Goal: Task Accomplishment & Management: Manage account settings

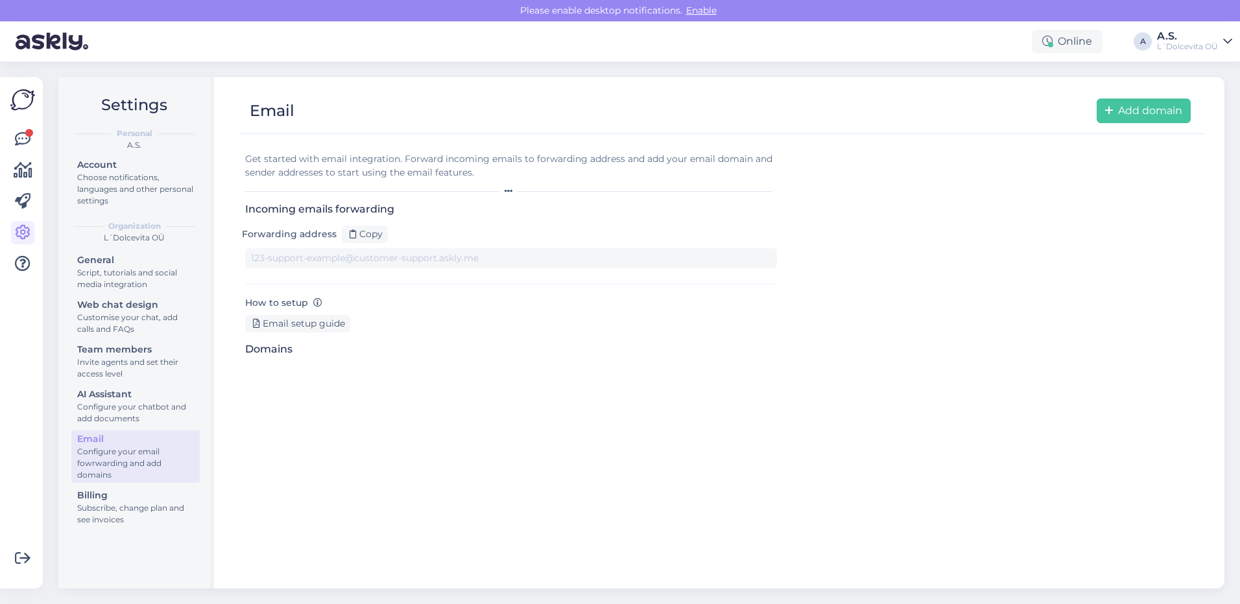
type input "[DOMAIN_NAME][EMAIL_ADDRESS][DOMAIN_NAME]"
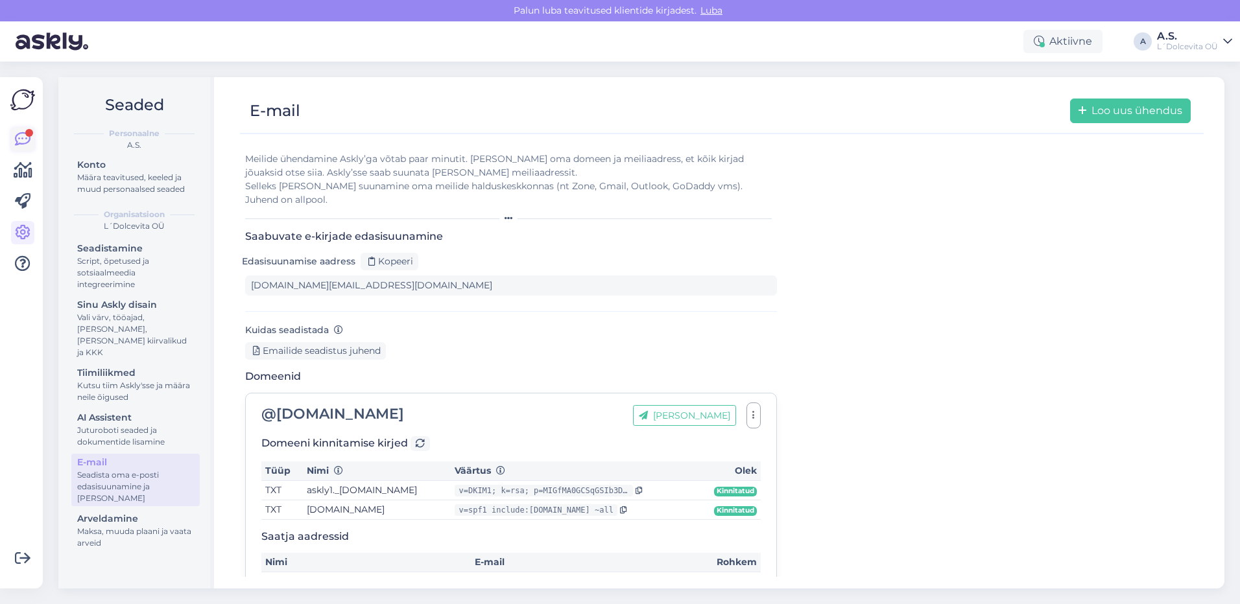
click at [27, 139] on icon at bounding box center [23, 140] width 16 height 16
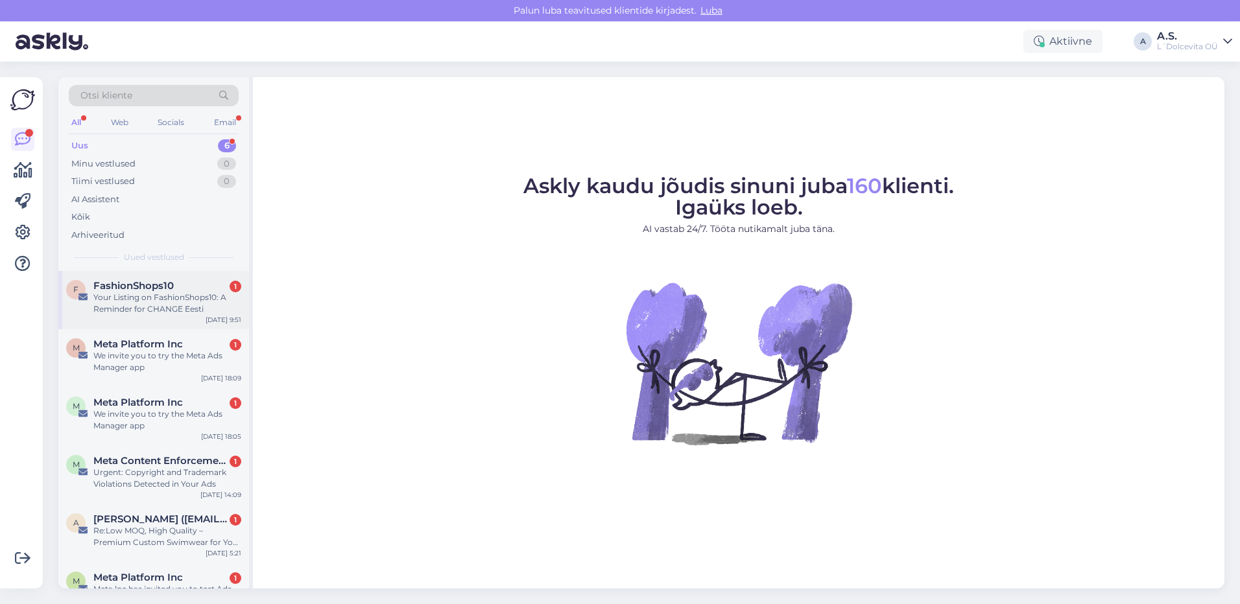
click at [147, 320] on div "F FashionShops10 1 Your Listing on FashionShops10: A Reminder for CHANGE Eesti …" at bounding box center [153, 300] width 191 height 58
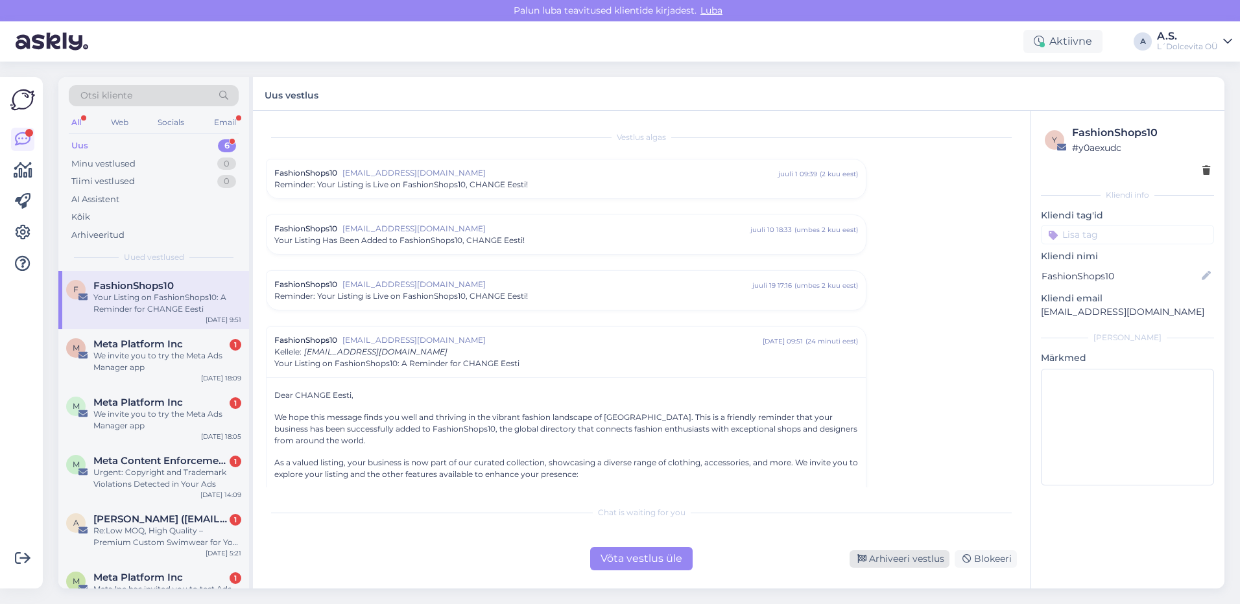
click at [903, 558] on div "Arhiveeri vestlus" at bounding box center [899, 559] width 100 height 18
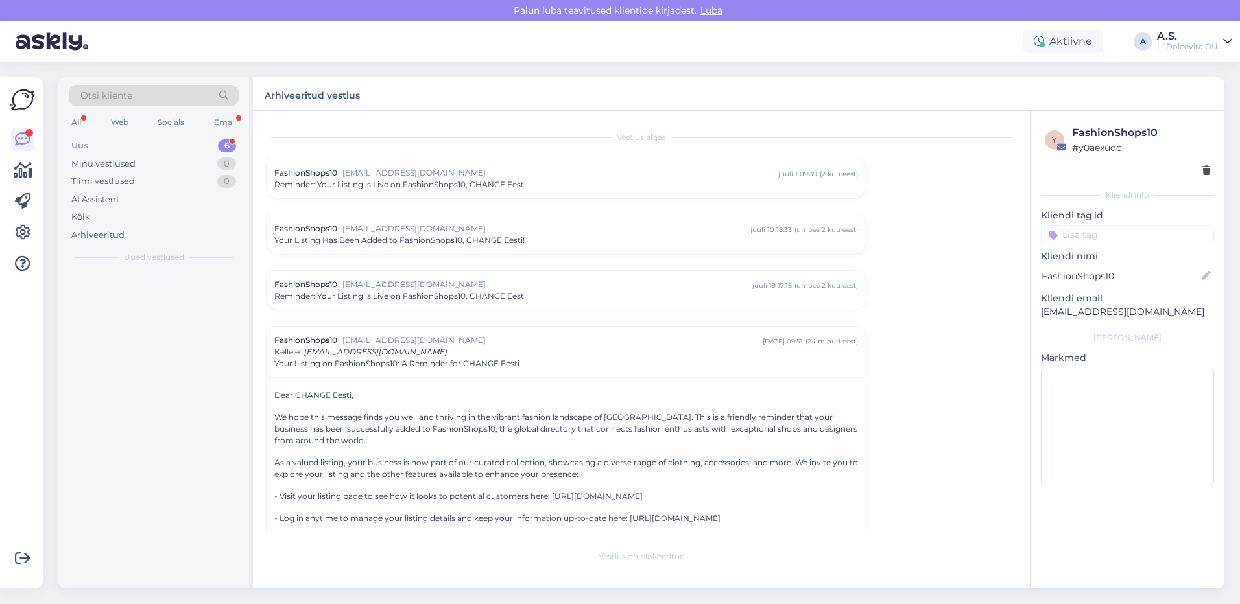
scroll to position [176, 0]
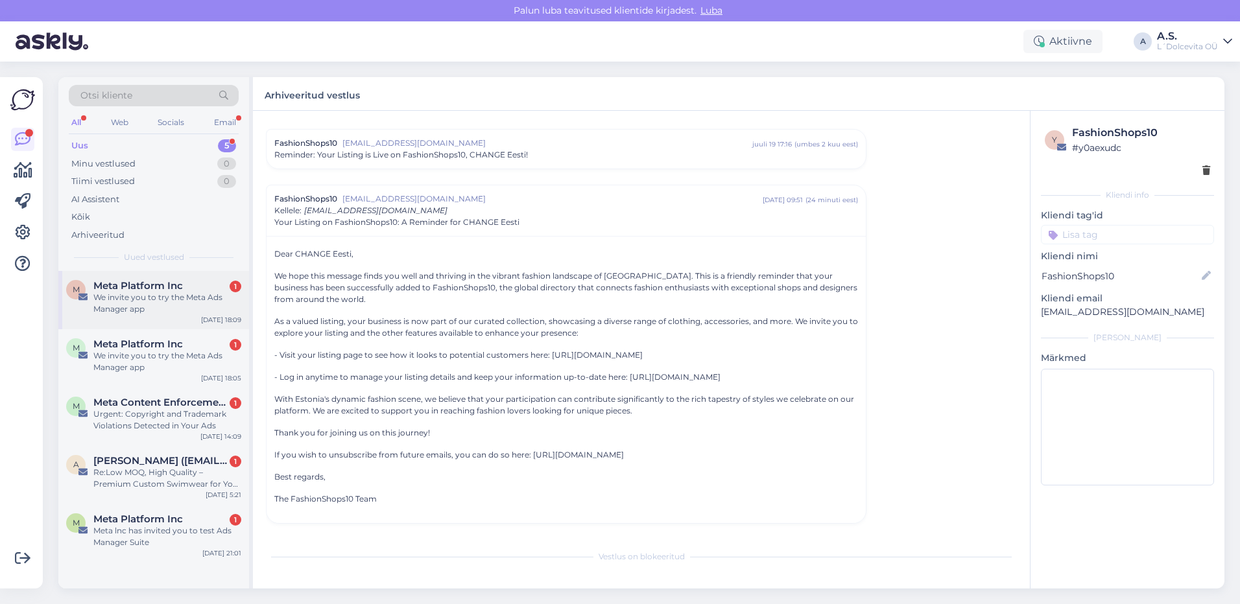
click at [149, 313] on div "We invite you to try the Meta Ads Manager app" at bounding box center [167, 303] width 148 height 23
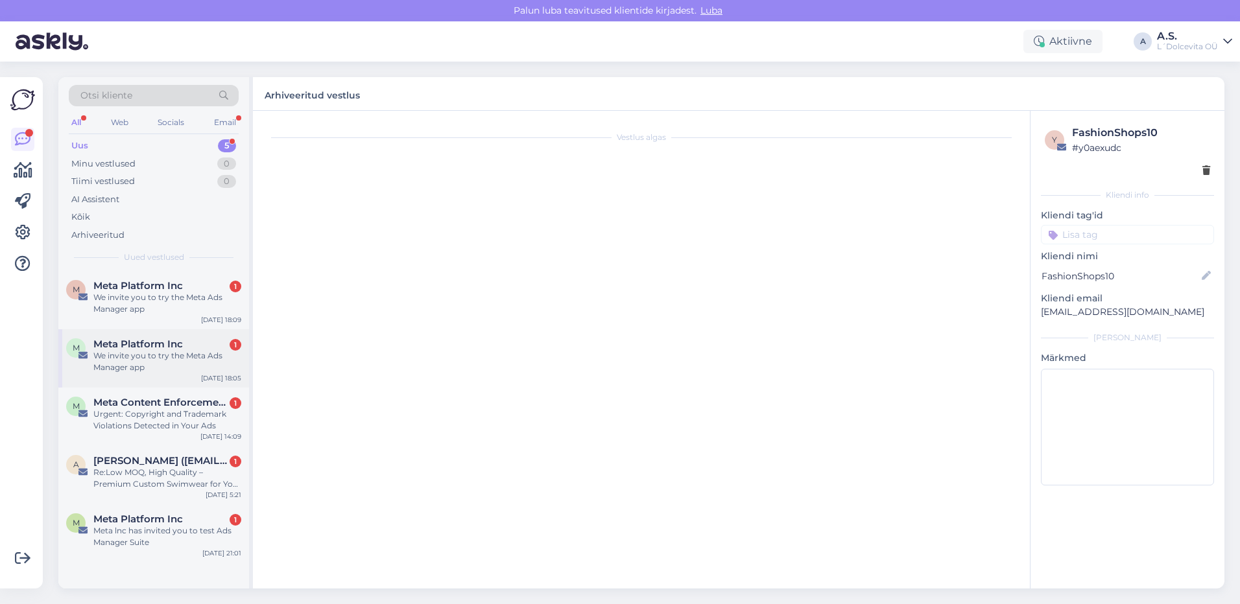
scroll to position [0, 0]
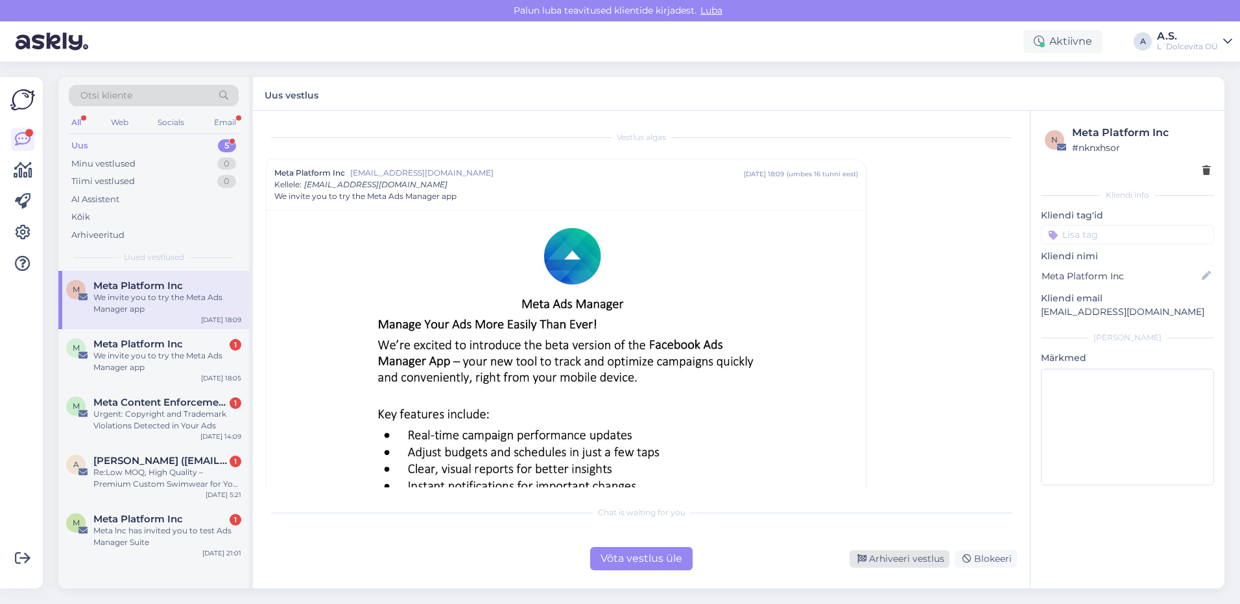
click at [901, 564] on div "Arhiveeri vestlus" at bounding box center [899, 559] width 100 height 18
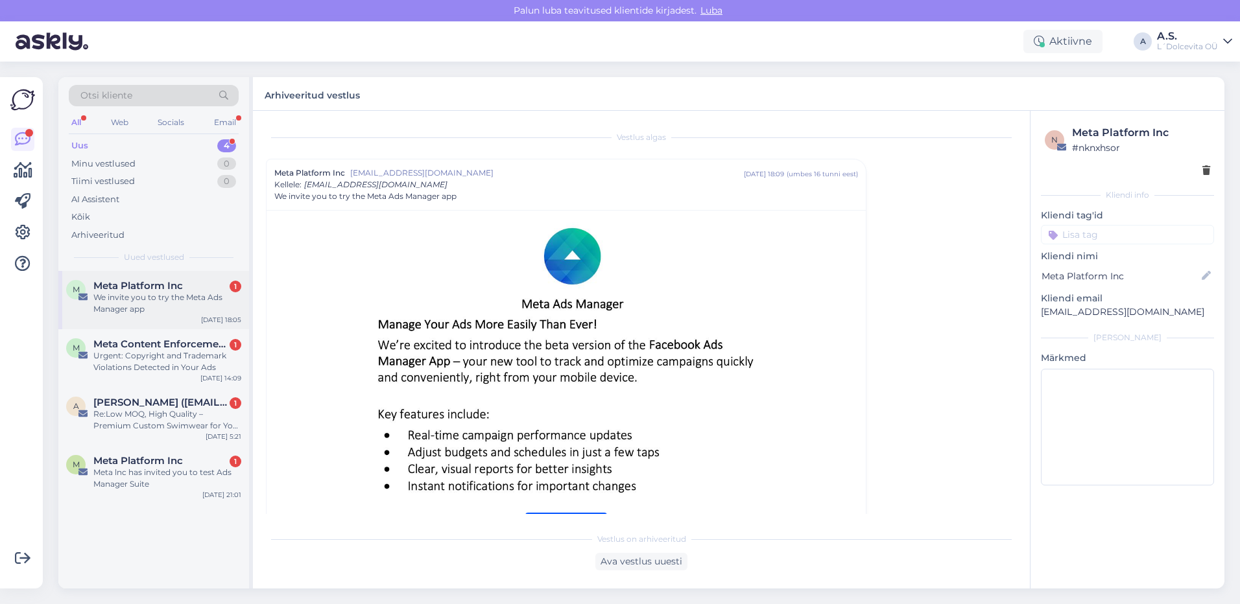
click at [186, 311] on div "We invite you to try the Meta Ads Manager app" at bounding box center [167, 303] width 148 height 23
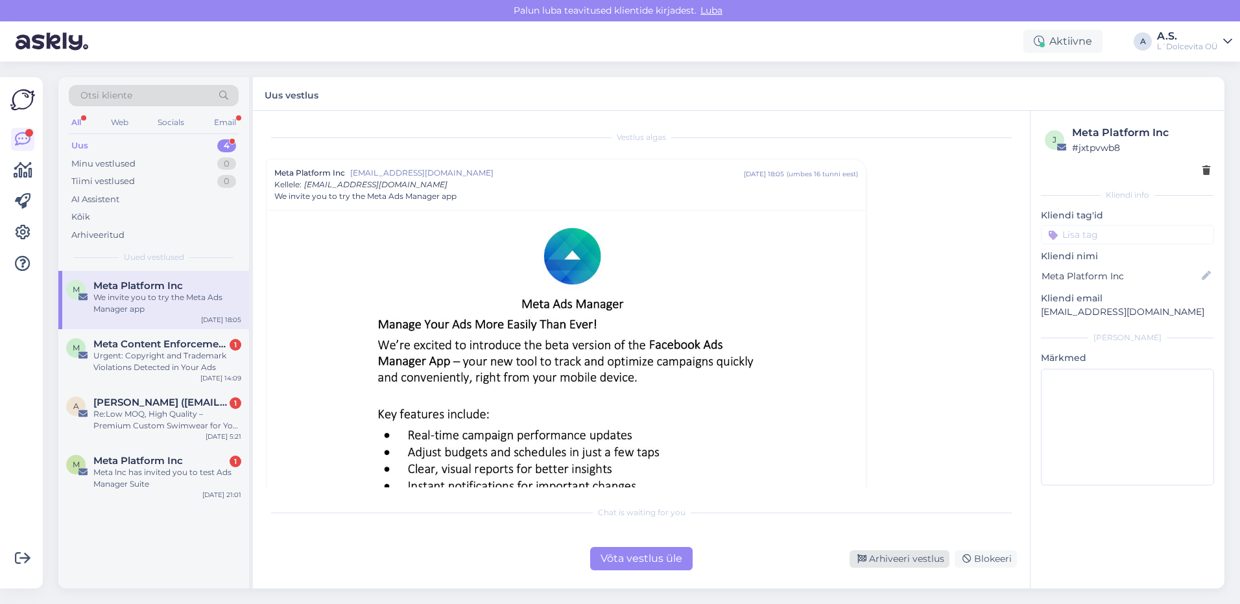
click at [903, 561] on div "Arhiveeri vestlus" at bounding box center [899, 559] width 100 height 18
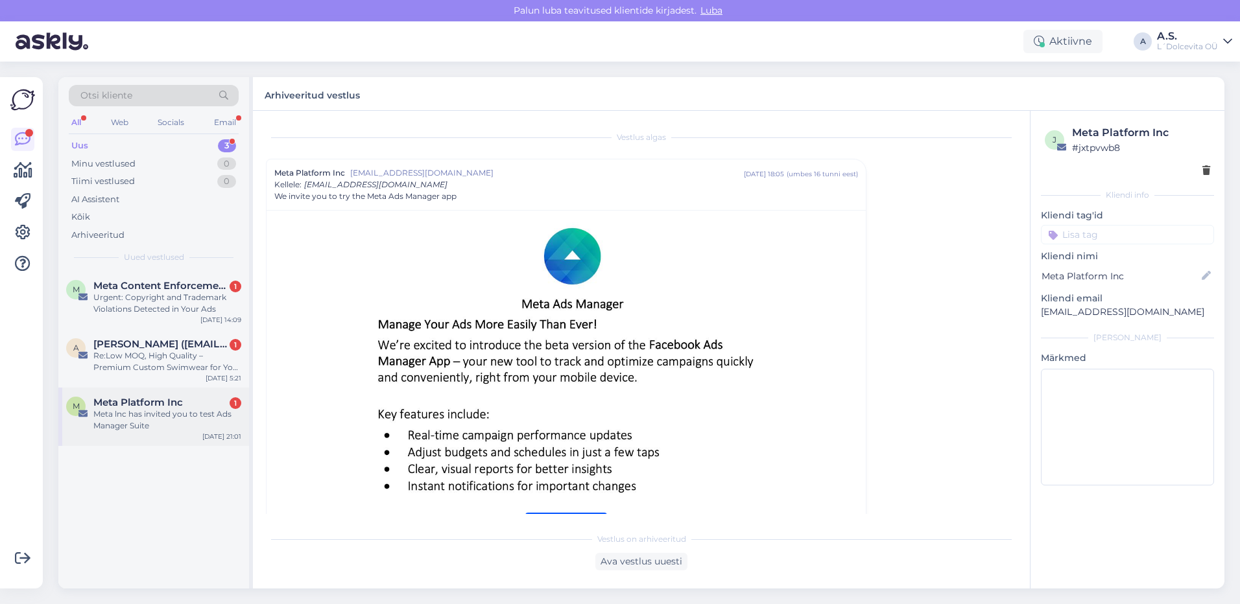
click at [197, 428] on div "Meta lnc has invited you to test Ads Manager Suite" at bounding box center [167, 419] width 148 height 23
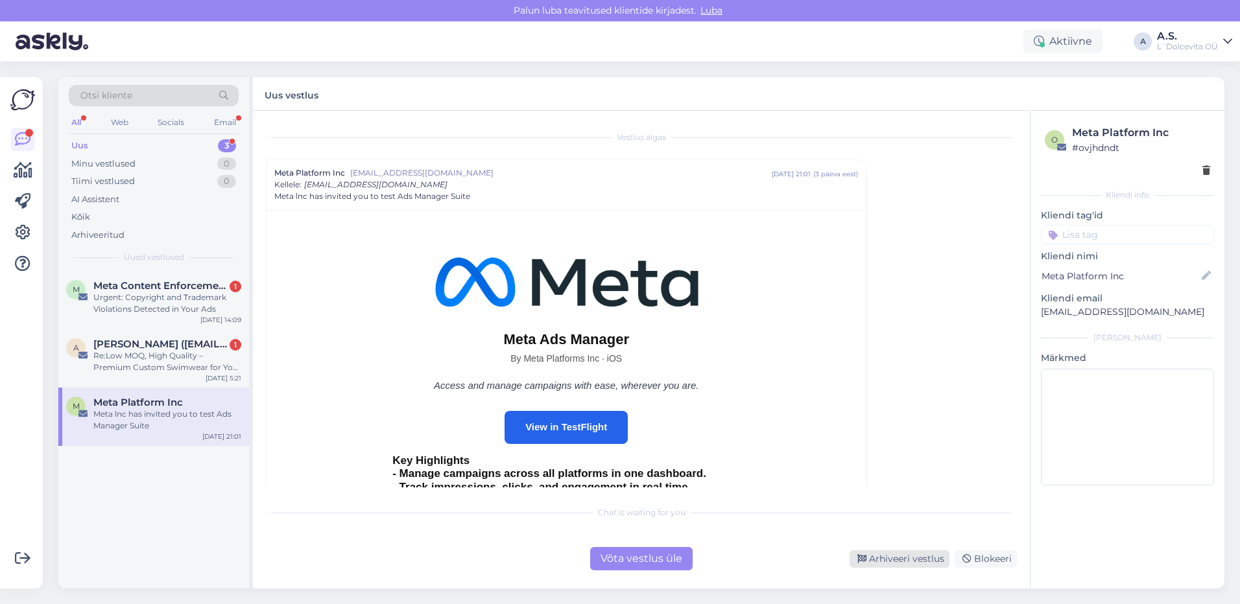
click at [903, 558] on div "Arhiveeri vestlus" at bounding box center [899, 559] width 100 height 18
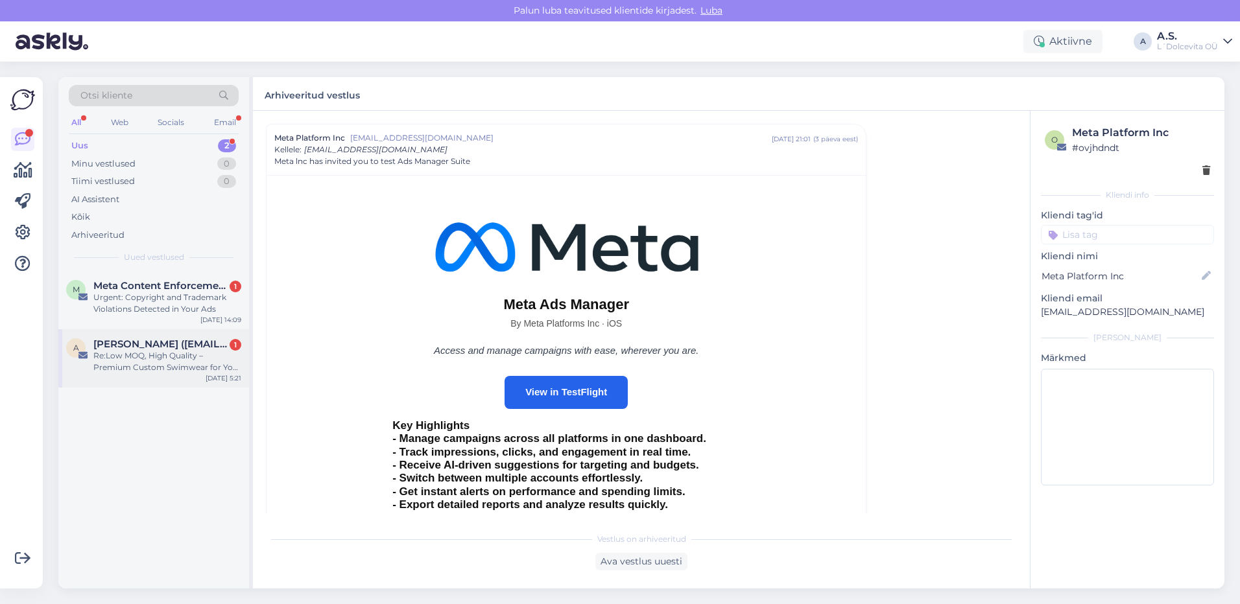
click at [199, 373] on div "A [PERSON_NAME] ([EMAIL_ADDRESS][DOMAIN_NAME]) 1 Re:Low MOQ, High Quality – Pre…" at bounding box center [153, 358] width 191 height 58
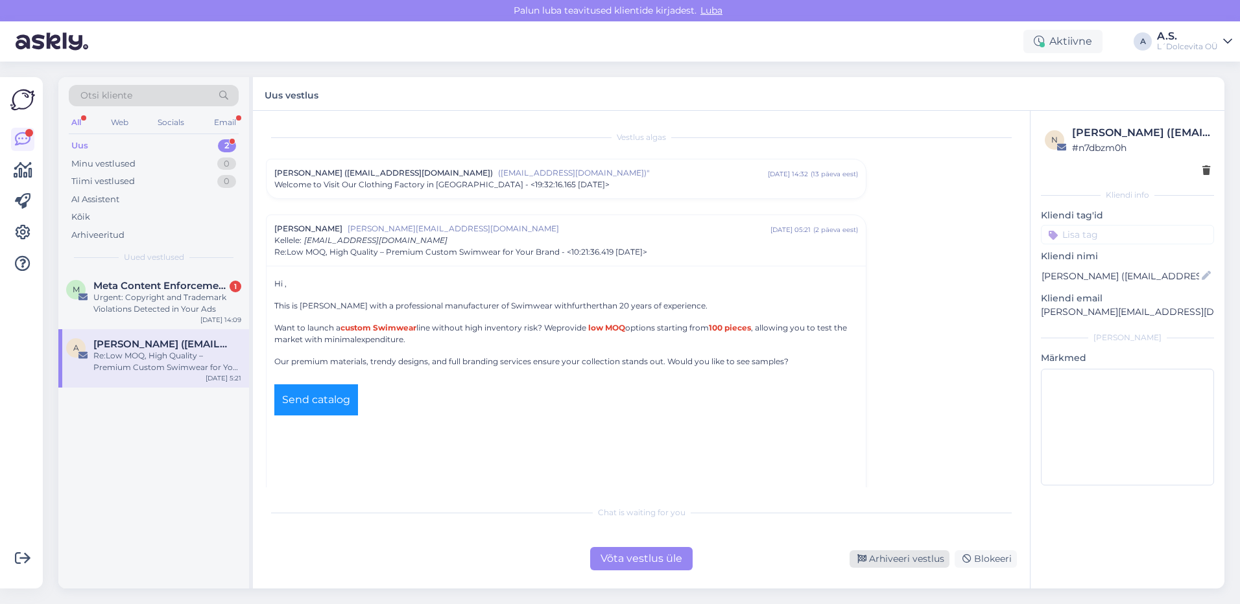
click at [903, 562] on div "Arhiveeri vestlus" at bounding box center [899, 559] width 100 height 18
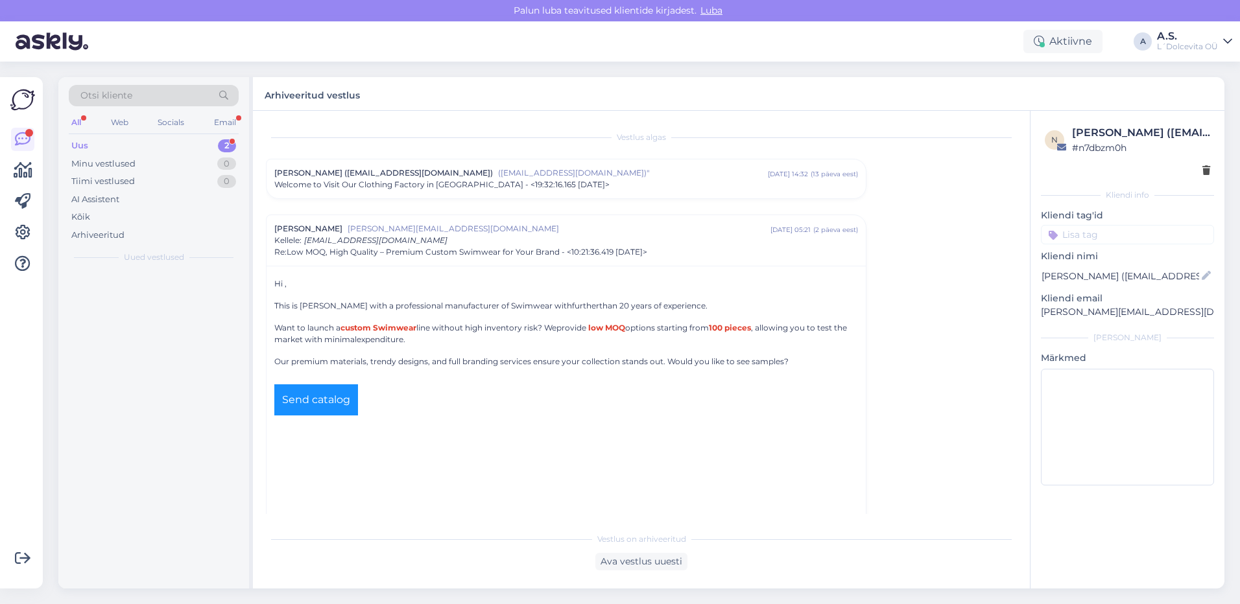
scroll to position [91, 0]
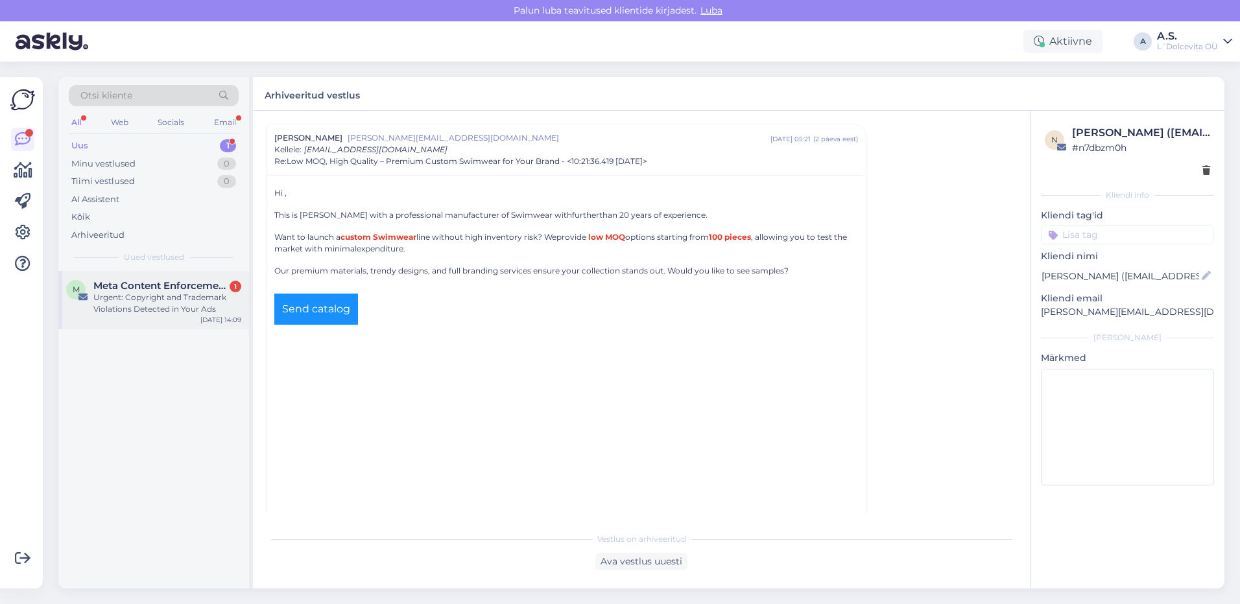
click at [163, 325] on div "M Meta Content Enforcement Division 1 Urgent: Copyright and Trademark Violation…" at bounding box center [153, 300] width 191 height 58
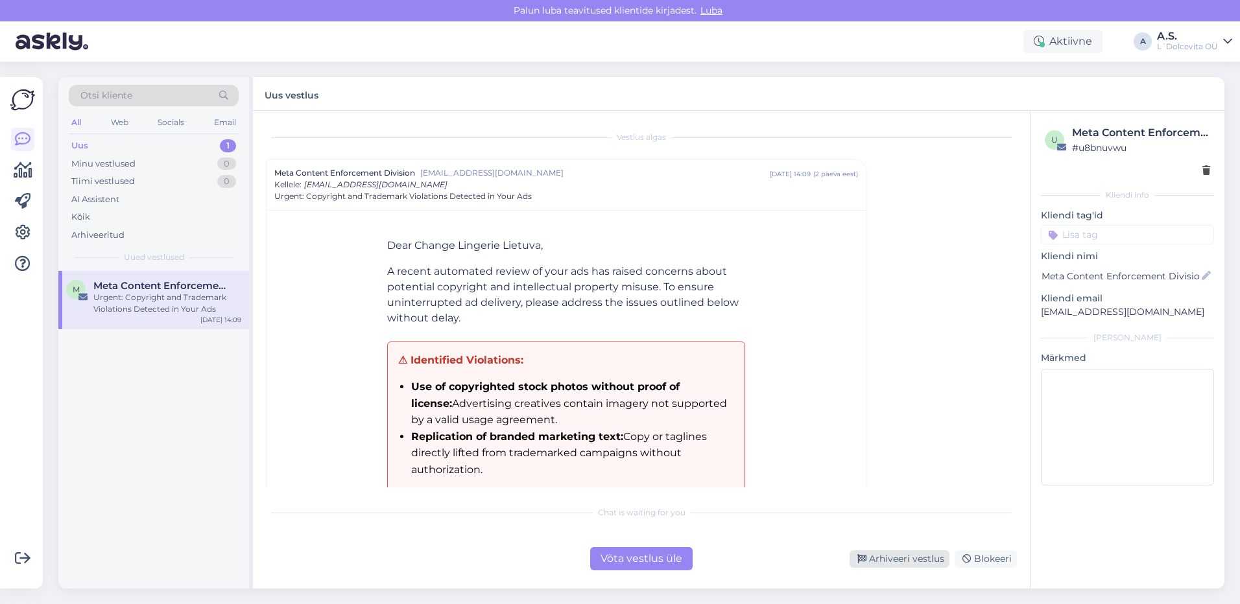
click at [915, 556] on div "Arhiveeri vestlus" at bounding box center [899, 559] width 100 height 18
